Goal: Task Accomplishment & Management: Use online tool/utility

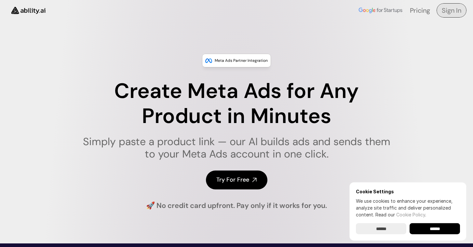
click at [448, 12] on h4 "Sign In" at bounding box center [452, 10] width 20 height 9
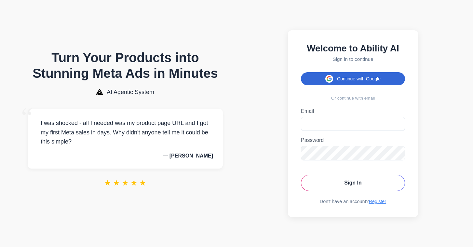
click at [352, 77] on button "Continue with Google" at bounding box center [353, 78] width 104 height 13
click at [357, 78] on button "Continue with Google" at bounding box center [353, 78] width 104 height 13
